Goal: Task Accomplishment & Management: Use online tool/utility

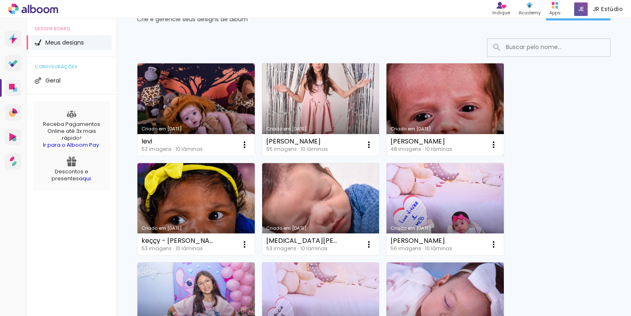
scroll to position [167, 0]
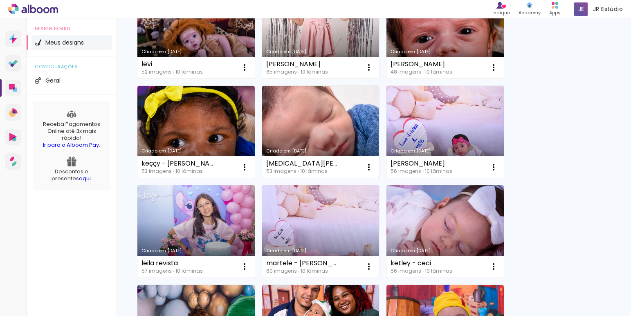
click at [353, 159] on div "[MEDICAL_DATA][PERSON_NAME] 53 imagens ∙ 10 lâminas Abrir Fazer uma cópia Exclu…" at bounding box center [320, 167] width 117 height 22
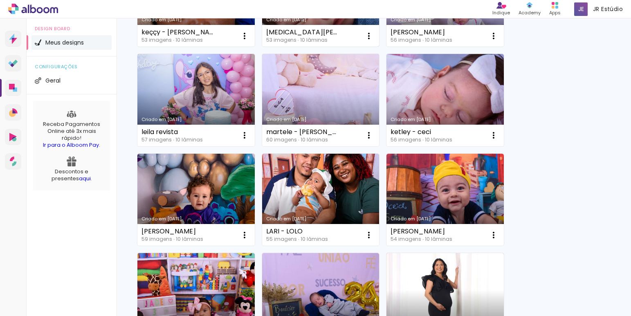
scroll to position [318, 0]
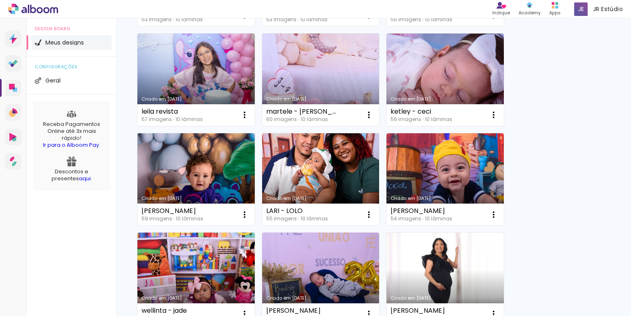
click at [162, 185] on link "Criado em [DATE]" at bounding box center [195, 179] width 117 height 92
